Goal: Find contact information: Find contact information

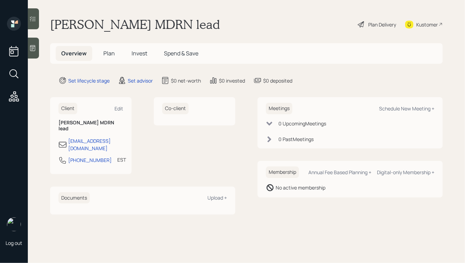
click at [425, 26] on div "Kustomer" at bounding box center [428, 24] width 22 height 7
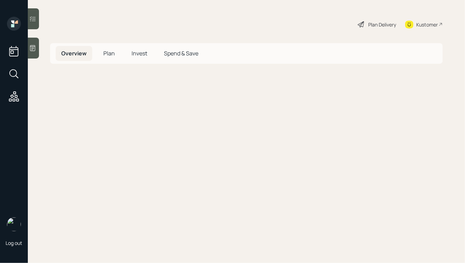
select select "round-[PERSON_NAME]"
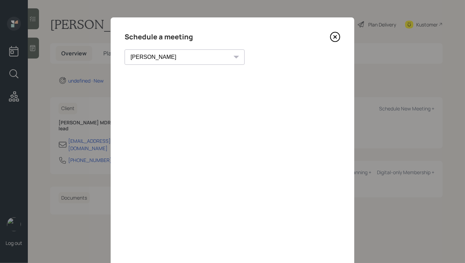
click at [334, 37] on icon at bounding box center [335, 37] width 10 height 10
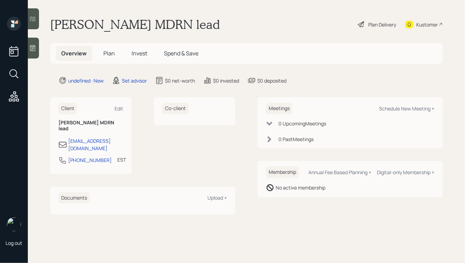
click at [423, 18] on div "Kustomer" at bounding box center [424, 24] width 38 height 15
click at [243, 29] on div "Lily lily MDRN lead Plan Delivery Kustomer" at bounding box center [246, 24] width 393 height 15
click at [423, 29] on div "Kustomer" at bounding box center [424, 24] width 38 height 15
drag, startPoint x: 99, startPoint y: 148, endPoint x: 65, endPoint y: 153, distance: 34.5
click at [64, 156] on div "614-555-7283 EST Currently 1:45 PM" at bounding box center [91, 162] width 65 height 13
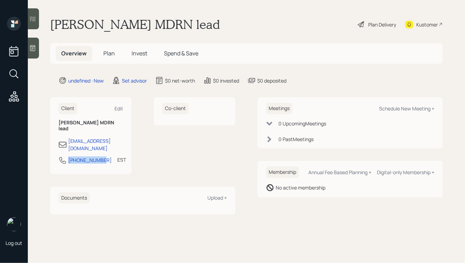
copy div "614-555-7283"
click at [414, 20] on div "Kustomer" at bounding box center [424, 24] width 38 height 15
drag, startPoint x: 126, startPoint y: 136, endPoint x: 47, endPoint y: 135, distance: 79.4
click at [47, 135] on main "Lily lily MDRN lead Plan Delivery Kustomer Overview Plan Invest Spend & Save un…" at bounding box center [247, 131] width 438 height 263
copy div "mokobiw254@fanlvr.com"
